Goal: Navigation & Orientation: Find specific page/section

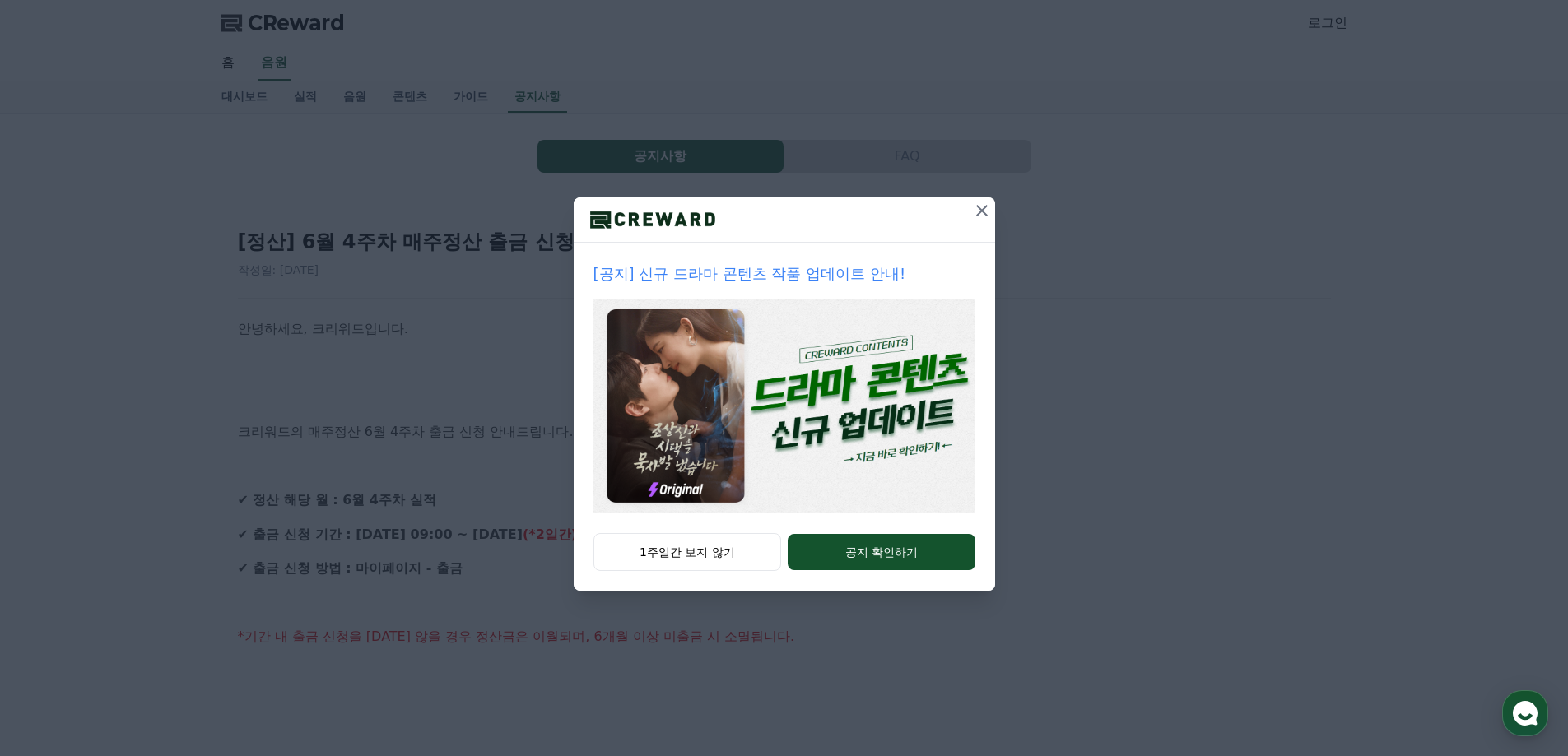
click at [984, 213] on icon at bounding box center [982, 211] width 12 height 12
